Goal: Use online tool/utility: Utilize a website feature to perform a specific function

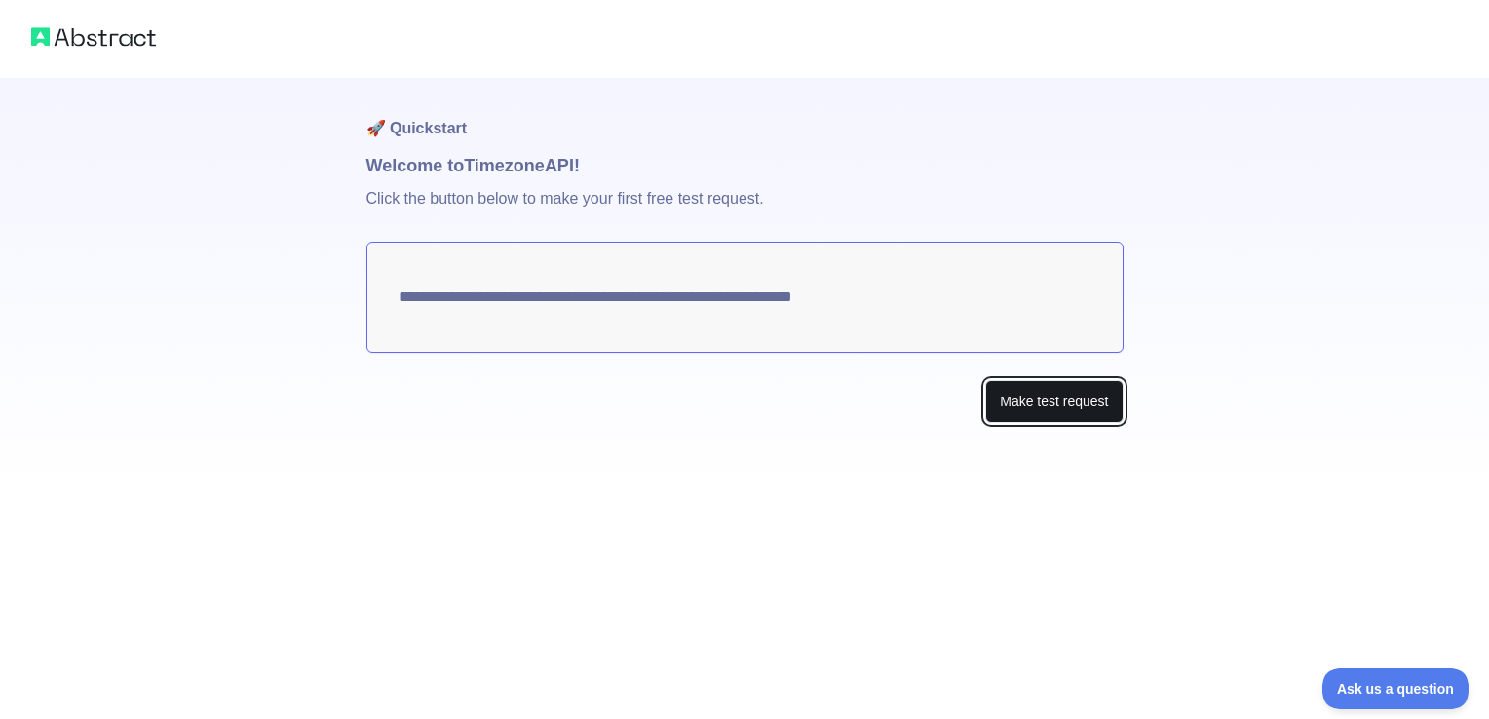
click at [1058, 411] on button "Make test request" at bounding box center [1053, 402] width 137 height 44
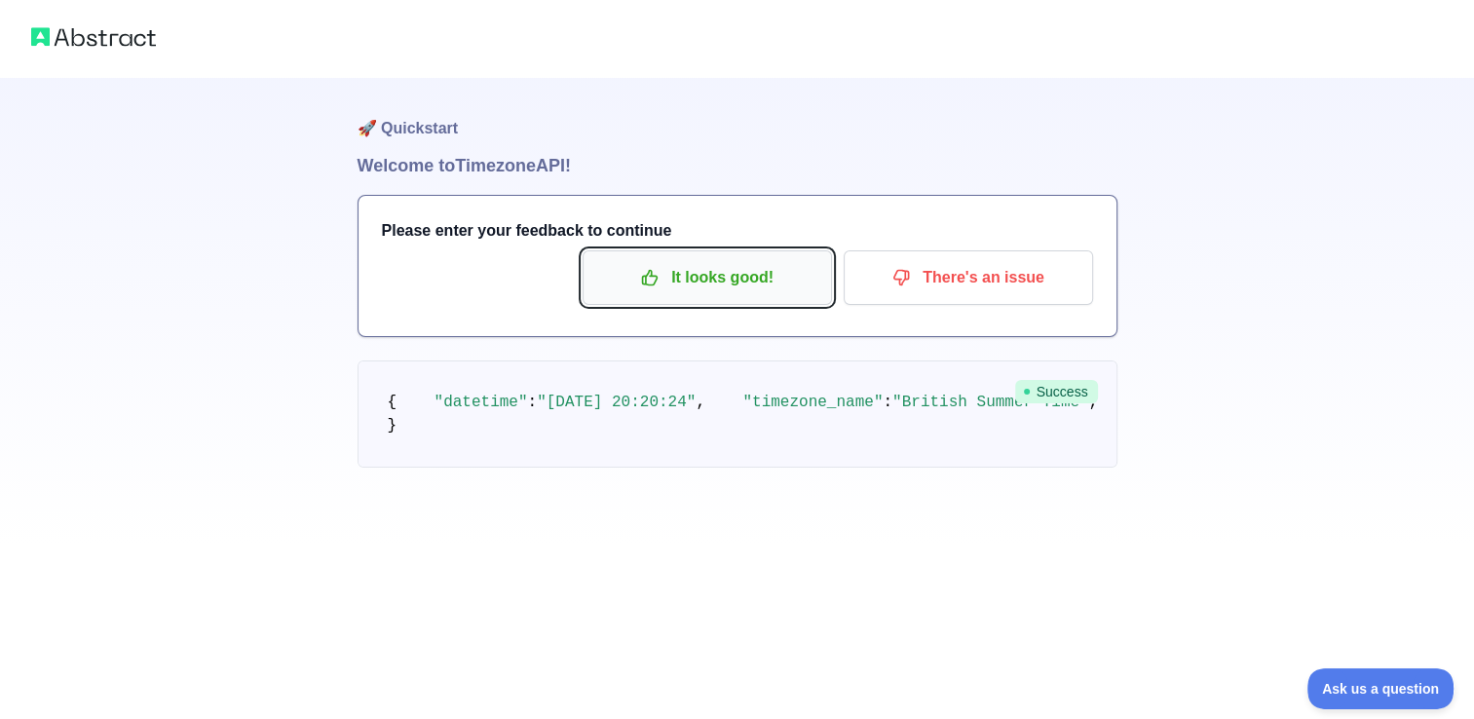
click at [670, 284] on p "It looks good!" at bounding box center [707, 277] width 220 height 33
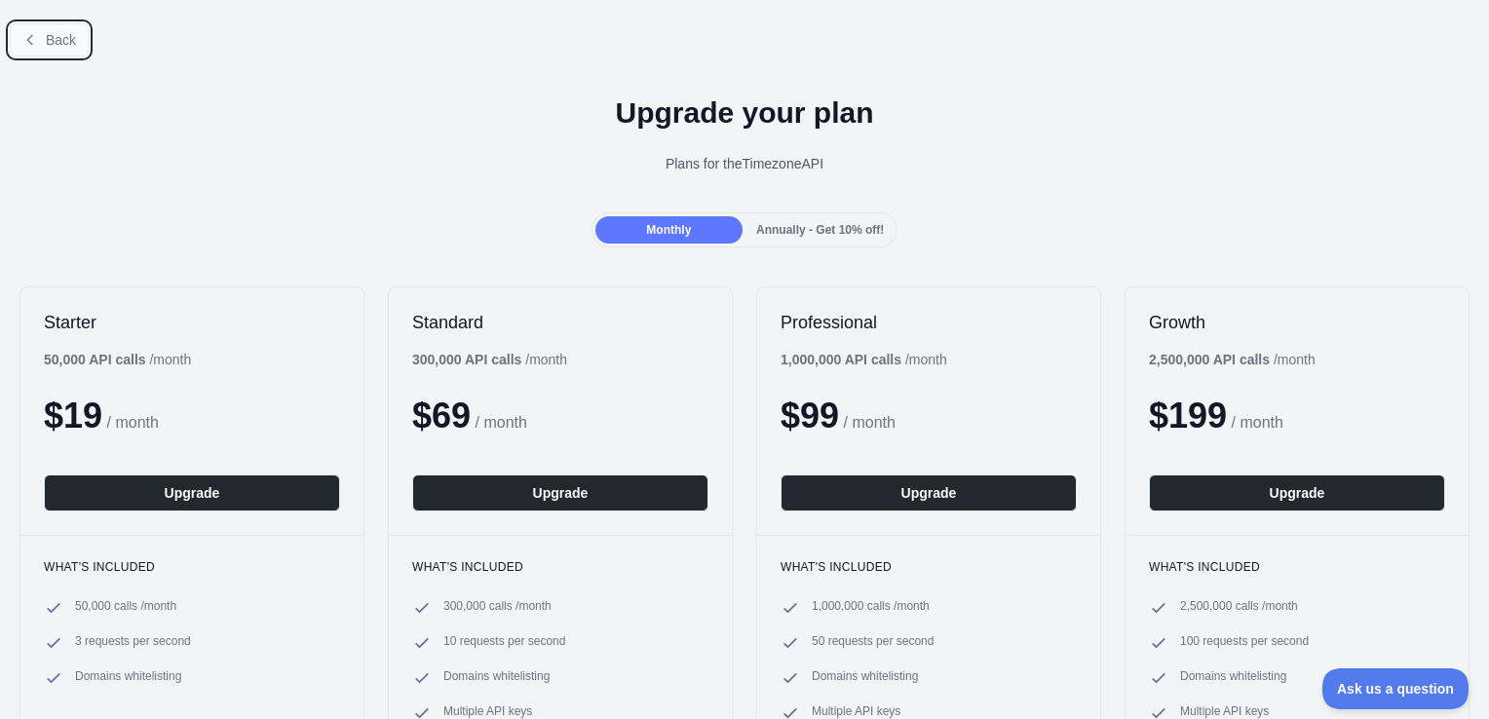
click at [51, 46] on span "Back" at bounding box center [61, 40] width 30 height 16
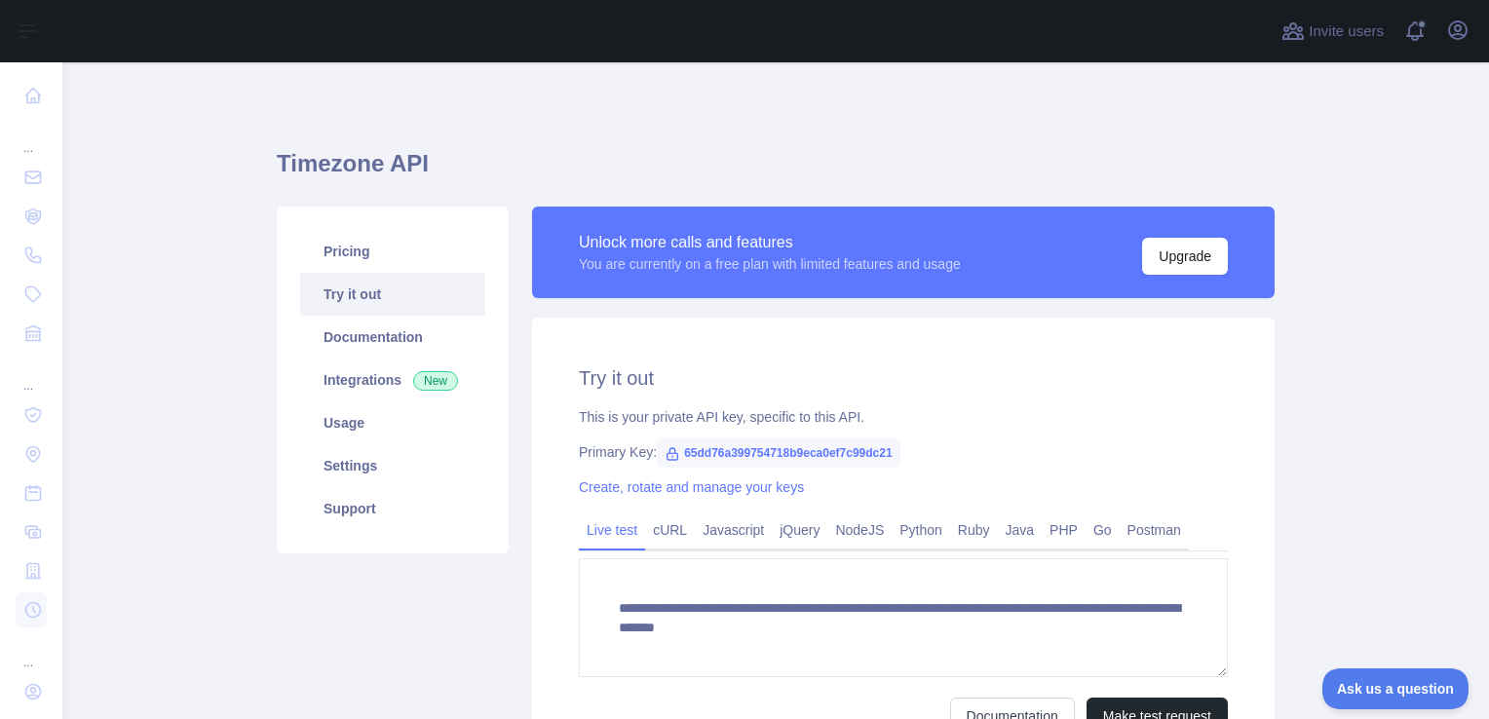
click at [394, 297] on link "Try it out" at bounding box center [392, 294] width 185 height 43
click at [670, 453] on span "65dd76a399754718b9eca0ef7c99dc21" at bounding box center [779, 452] width 244 height 29
drag, startPoint x: 670, startPoint y: 453, endPoint x: 820, endPoint y: 455, distance: 150.0
click at [820, 455] on span "65dd76a399754718b9eca0ef7c99dc21" at bounding box center [779, 452] width 244 height 29
copy span "65dd76a399754718b9eca0ef7c99dc21"
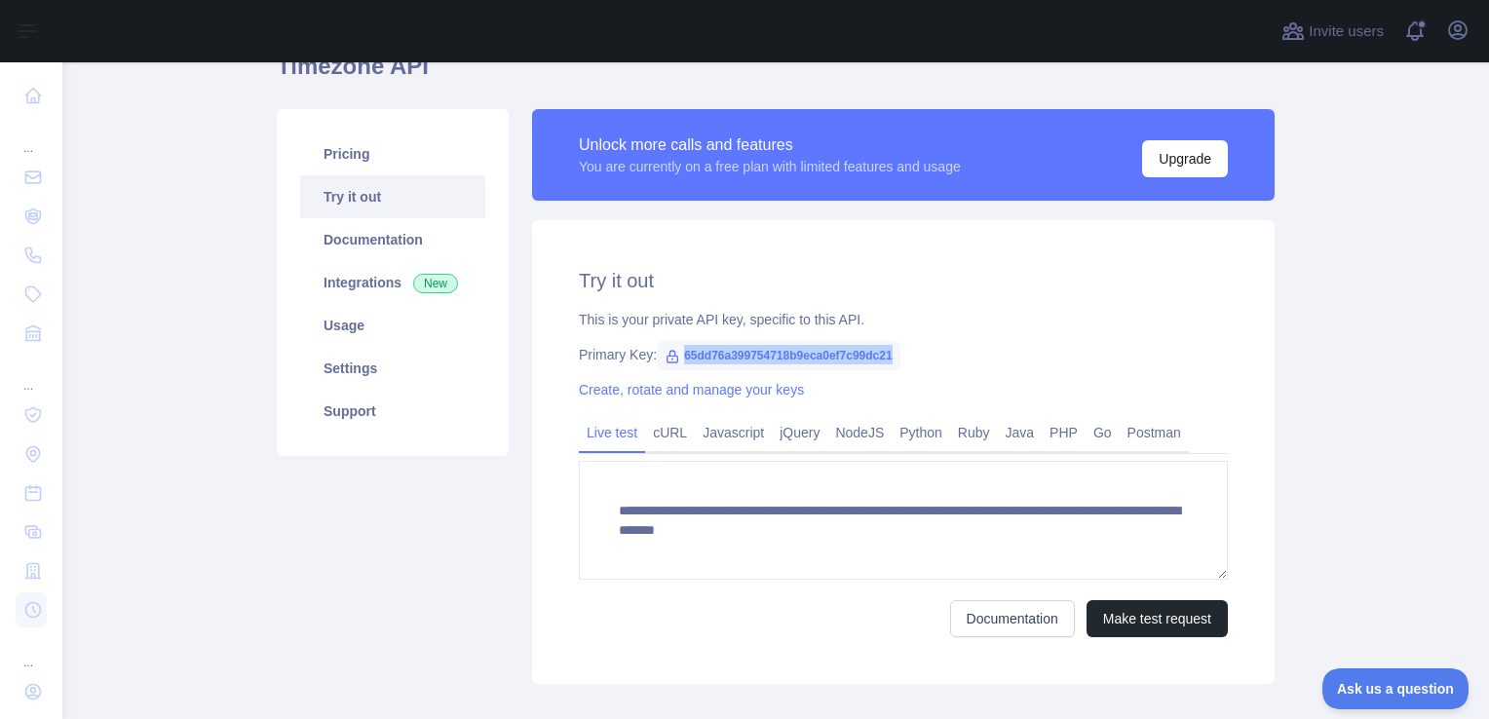
scroll to position [97, 0]
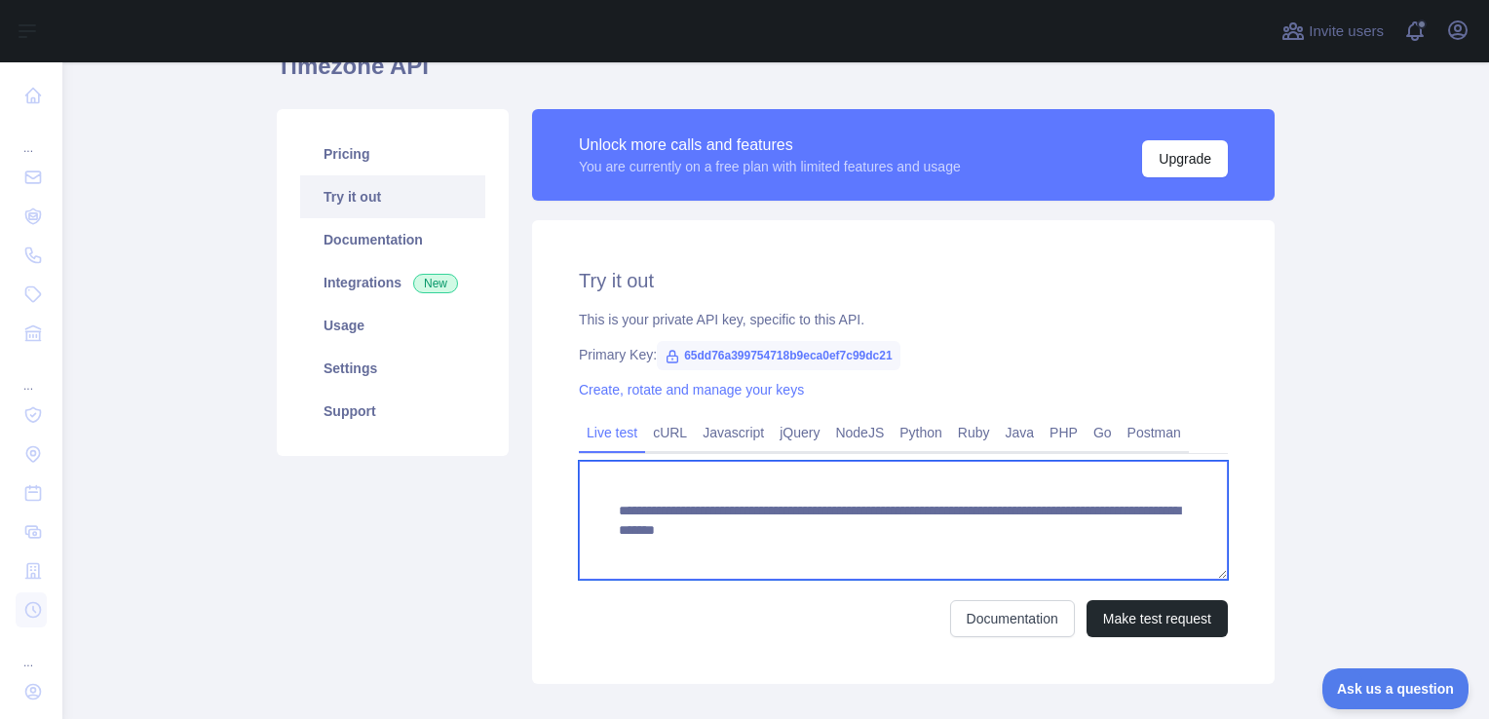
drag, startPoint x: 606, startPoint y: 507, endPoint x: 1177, endPoint y: 524, distance: 571.2
click at [1177, 524] on textarea "**********" at bounding box center [903, 520] width 649 height 119
